Goal: Communication & Community: Share content

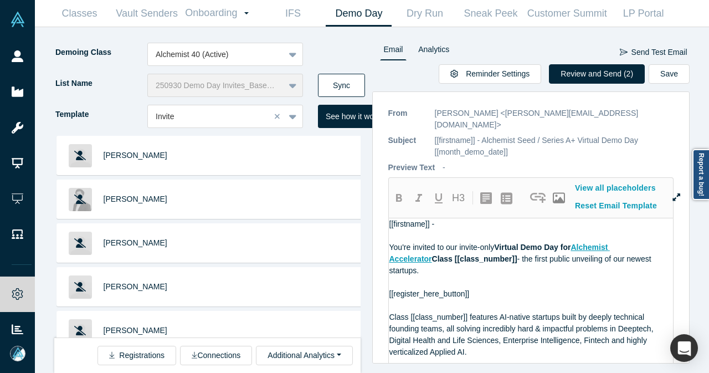
click at [337, 80] on button "Sync" at bounding box center [341, 85] width 47 height 23
click at [344, 87] on button "Sync" at bounding box center [341, 85] width 47 height 23
click at [580, 80] on button "Review and Send (2)" at bounding box center [597, 73] width 96 height 19
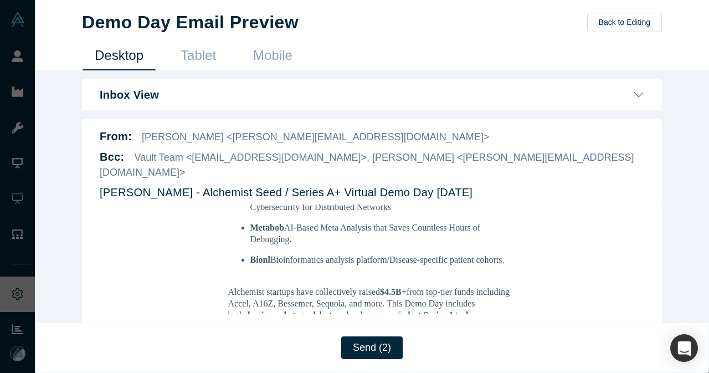
scroll to position [333, 0]
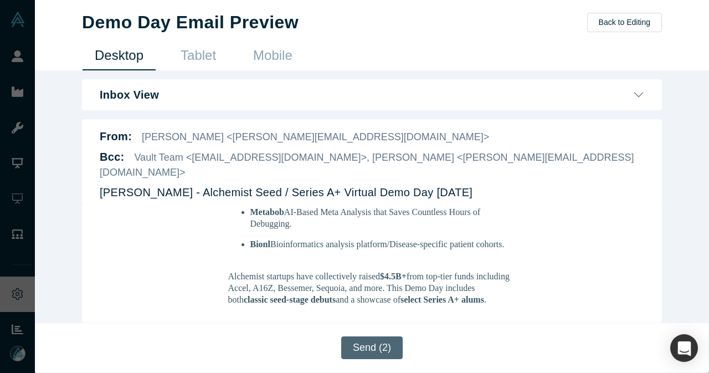
click at [358, 341] on button "Send (2)" at bounding box center [372, 347] width 62 height 23
